Goal: Information Seeking & Learning: Learn about a topic

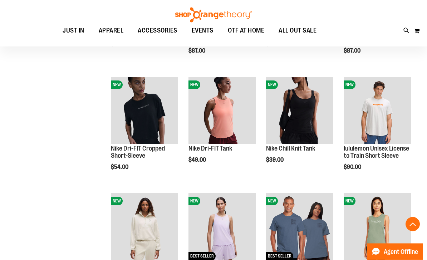
scroll to position [316, 0]
click at [378, 235] on span "Quickview" at bounding box center [361, 244] width 34 height 19
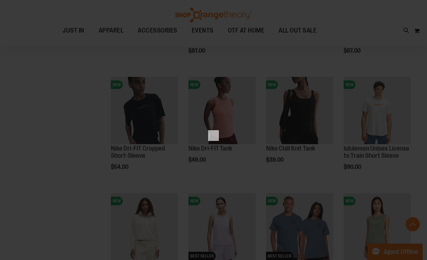
scroll to position [0, 0]
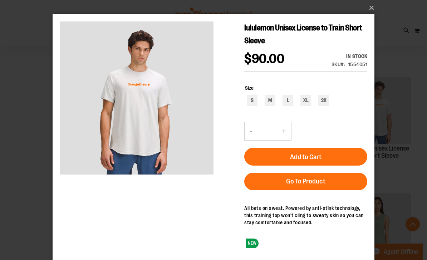
click at [368, 11] on button "×" at bounding box center [216, 8] width 322 height 16
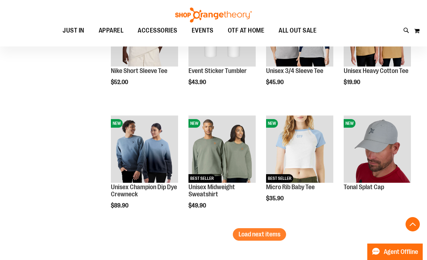
scroll to position [1007, 0]
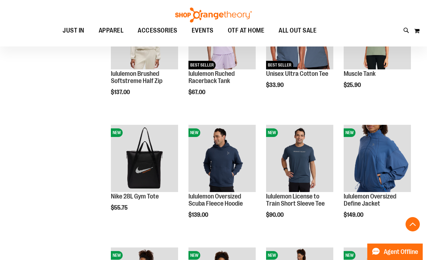
scroll to position [517, 0]
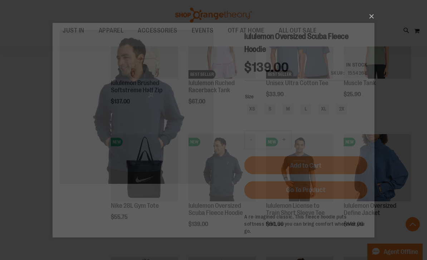
scroll to position [0, 0]
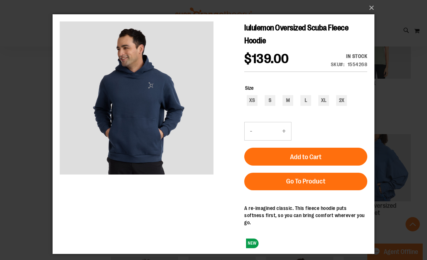
click at [370, 11] on button "×" at bounding box center [216, 8] width 322 height 16
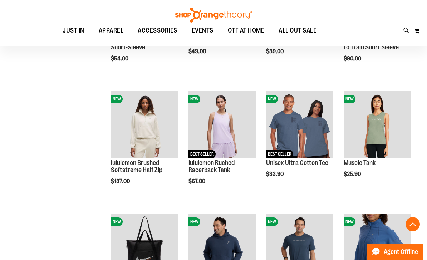
scroll to position [437, 0]
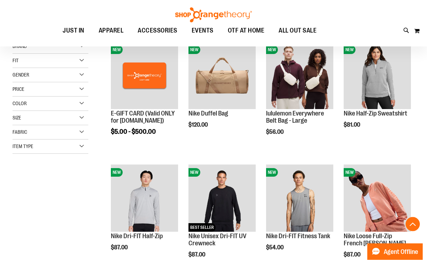
scroll to position [119, 0]
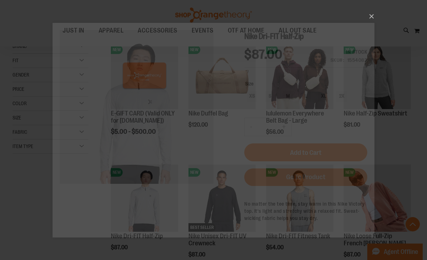
scroll to position [0, 0]
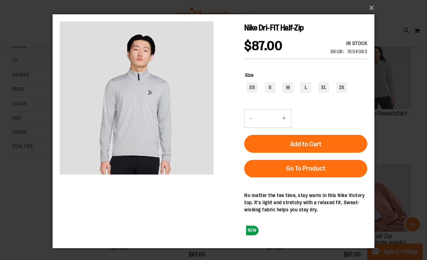
click at [369, 16] on button "×" at bounding box center [216, 8] width 322 height 16
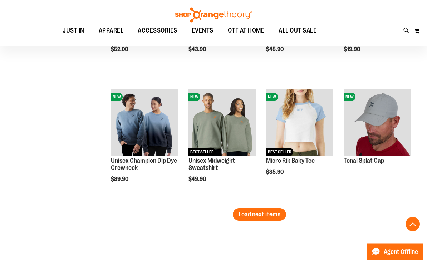
scroll to position [1053, 0]
click at [275, 218] on span "Load next items" at bounding box center [260, 214] width 42 height 7
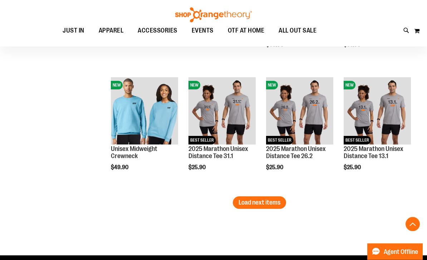
scroll to position [1433, 0]
click at [275, 206] on span "Load next items" at bounding box center [260, 202] width 42 height 7
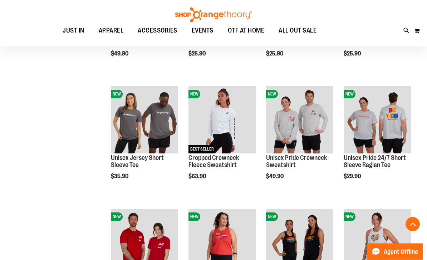
scroll to position [1547, 0]
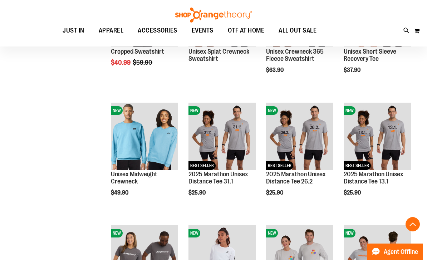
scroll to position [1406, 0]
